Goal: Transaction & Acquisition: Book appointment/travel/reservation

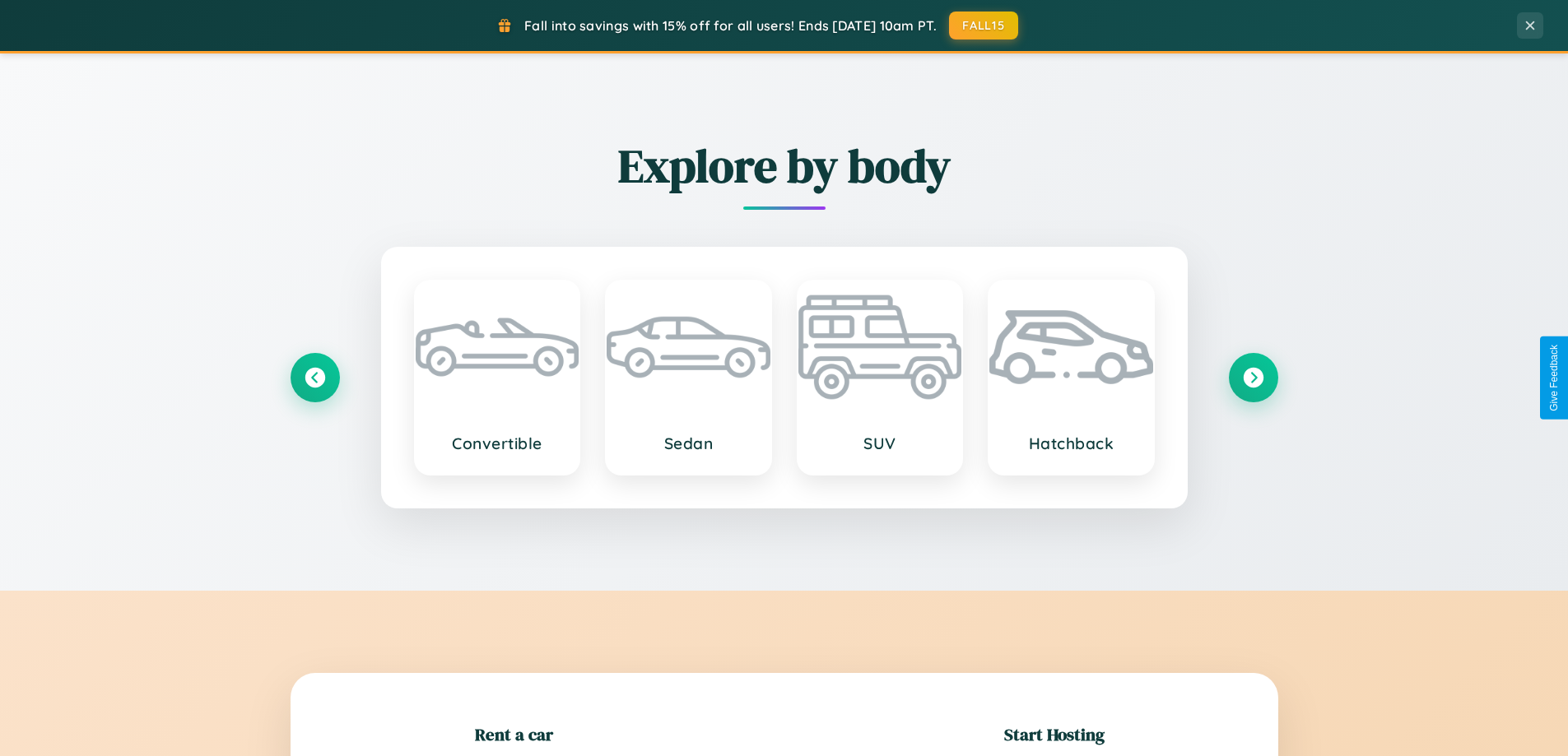
scroll to position [356, 0]
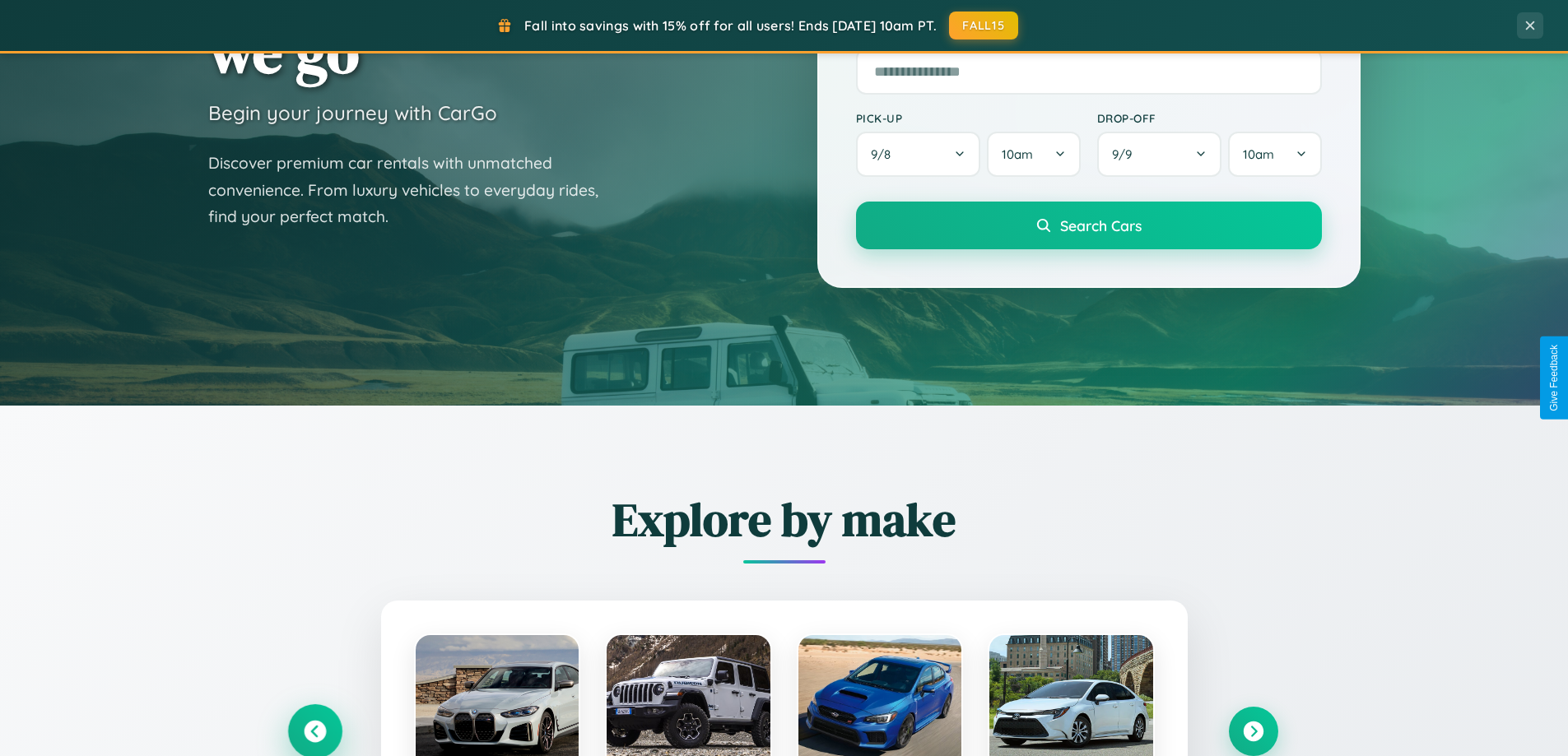
click at [315, 731] on icon at bounding box center [315, 732] width 22 height 22
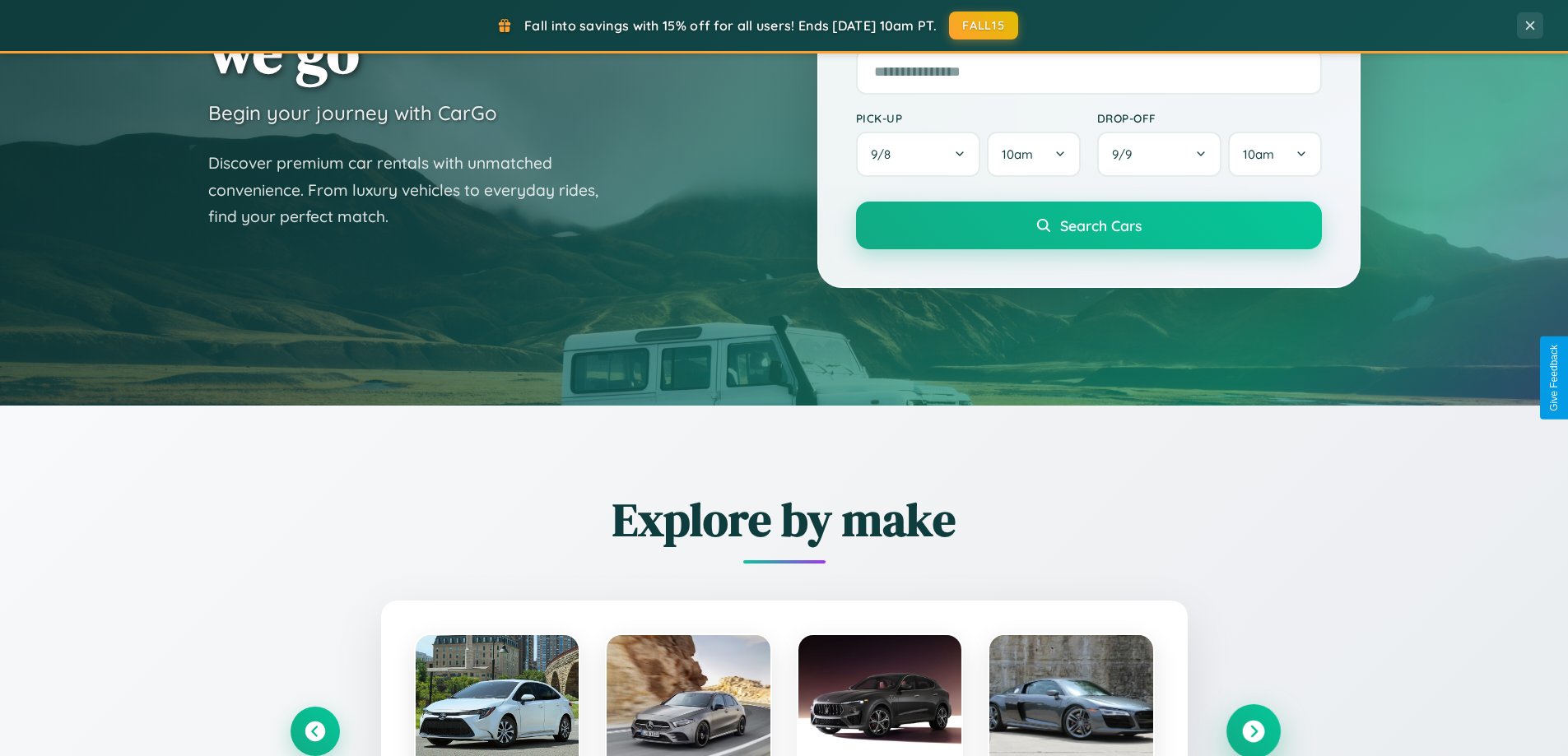
click at [1252, 731] on icon at bounding box center [1252, 732] width 22 height 22
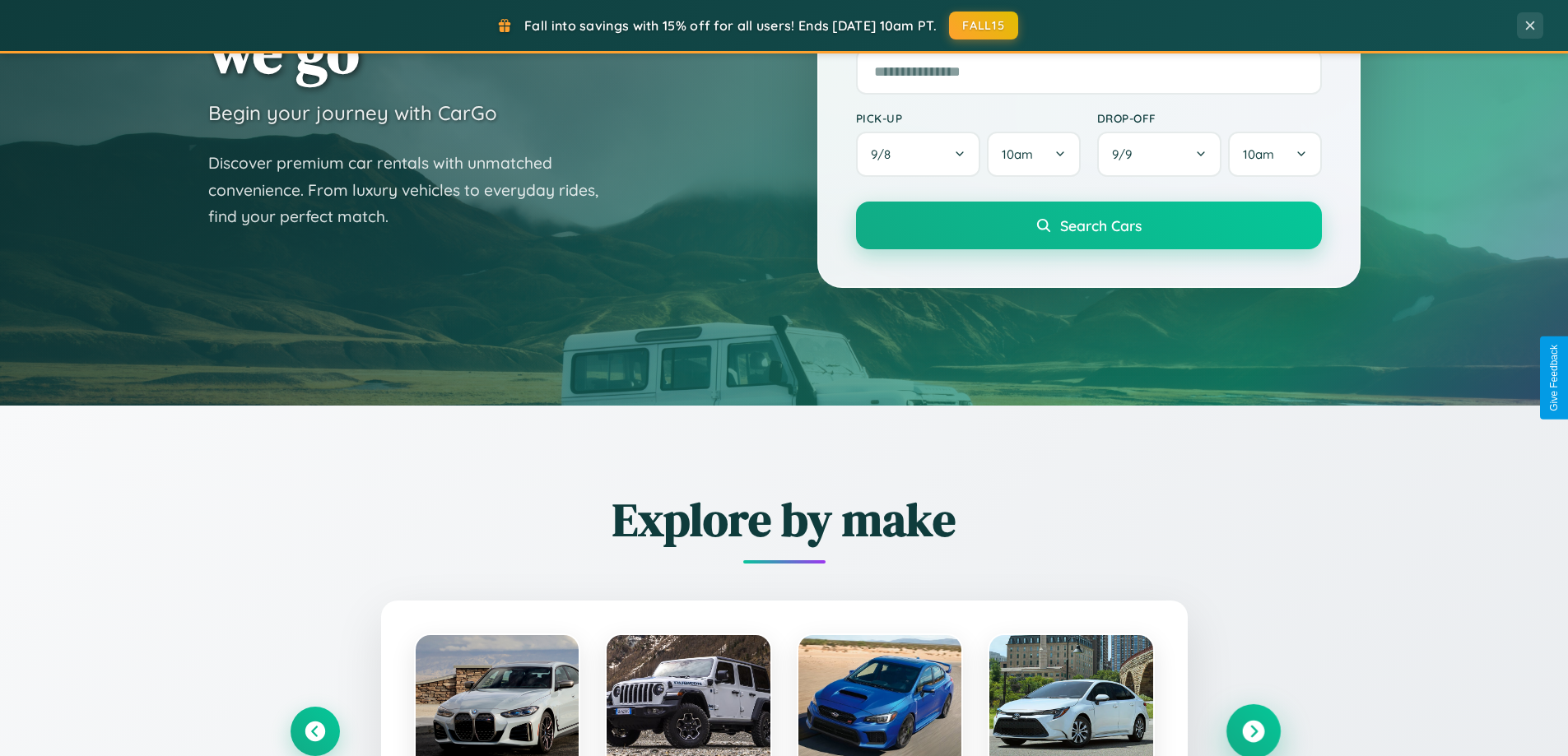
click at [1252, 731] on icon at bounding box center [1252, 732] width 22 height 22
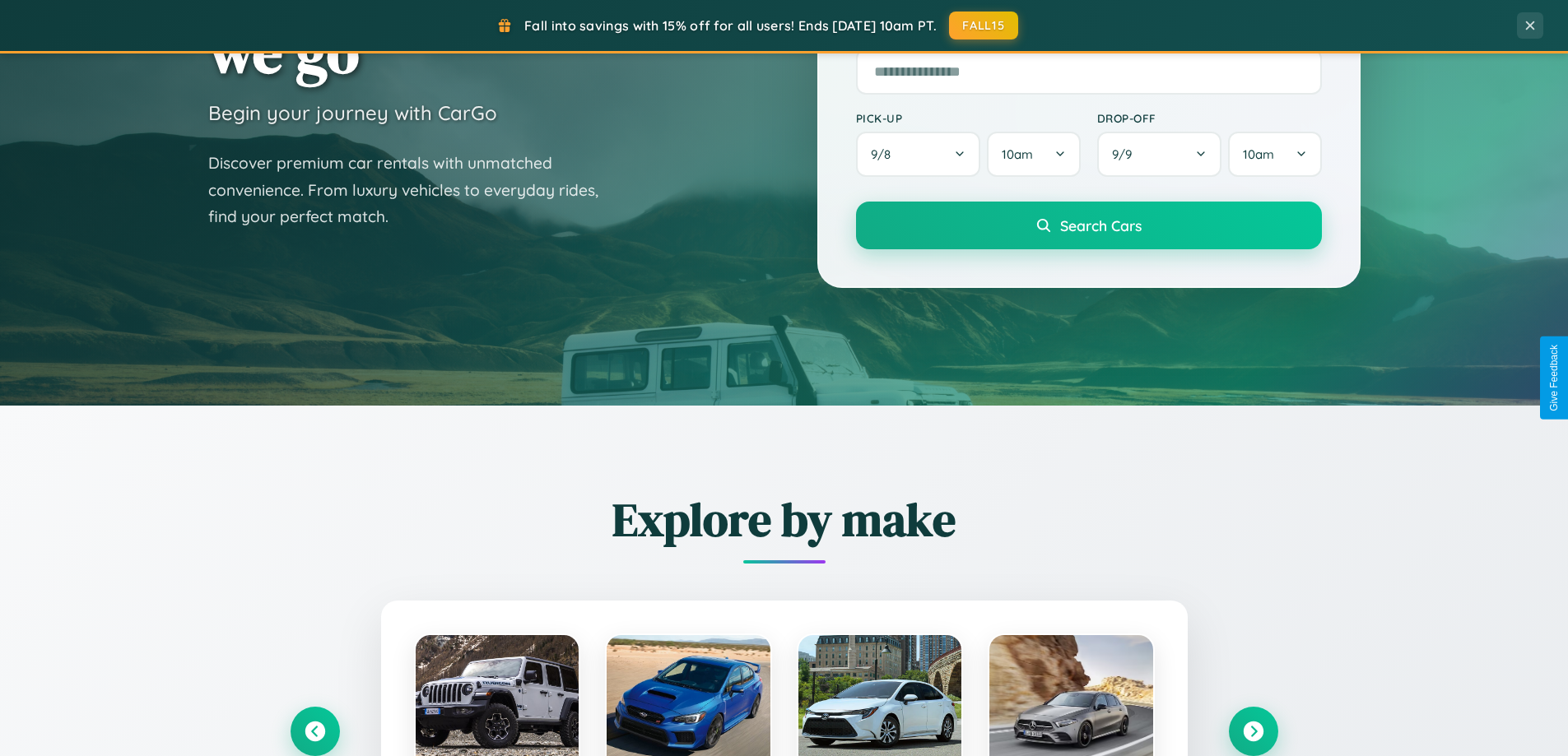
scroll to position [1648, 0]
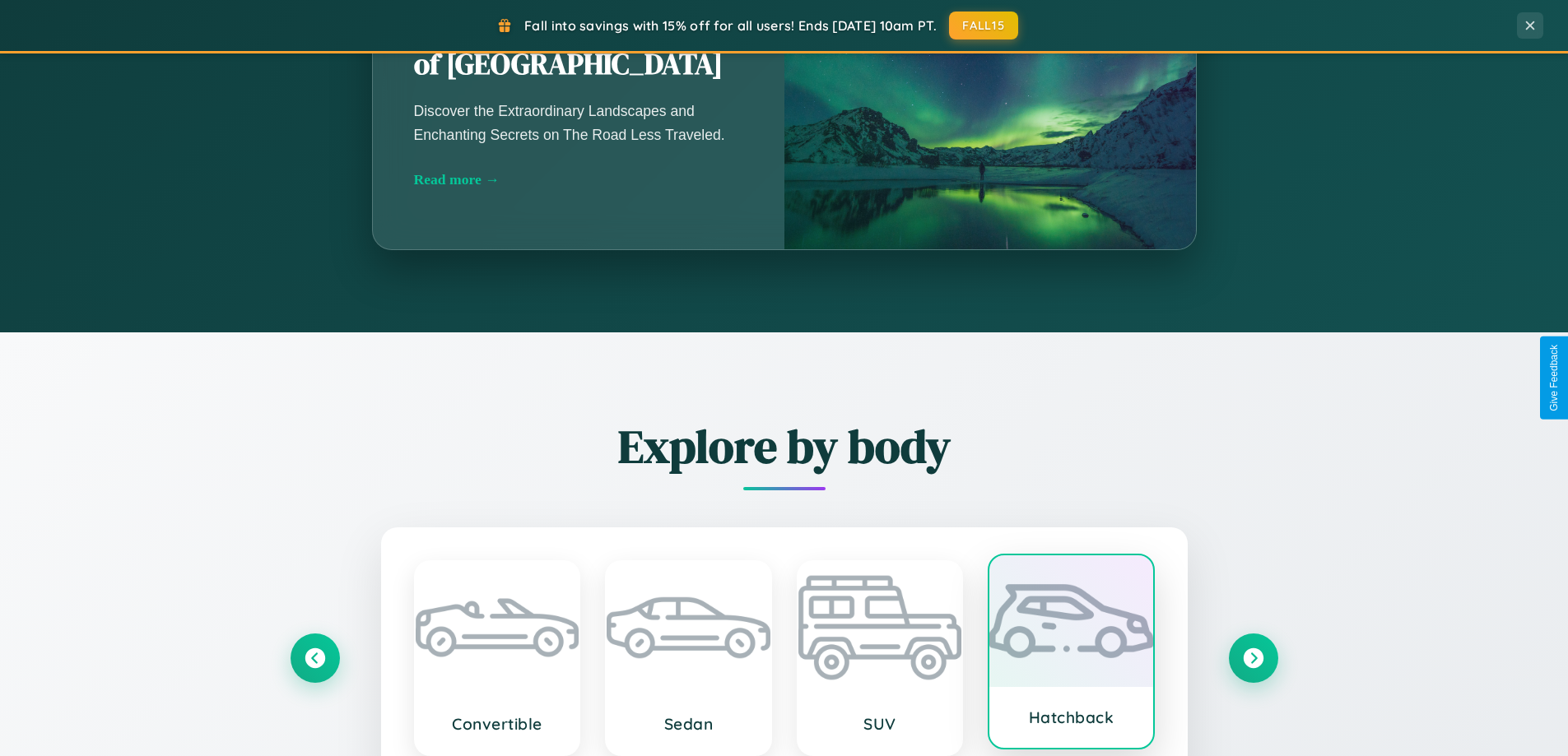
click at [1070, 655] on div at bounding box center [1071, 621] width 164 height 132
